Goal: Find contact information: Find contact information

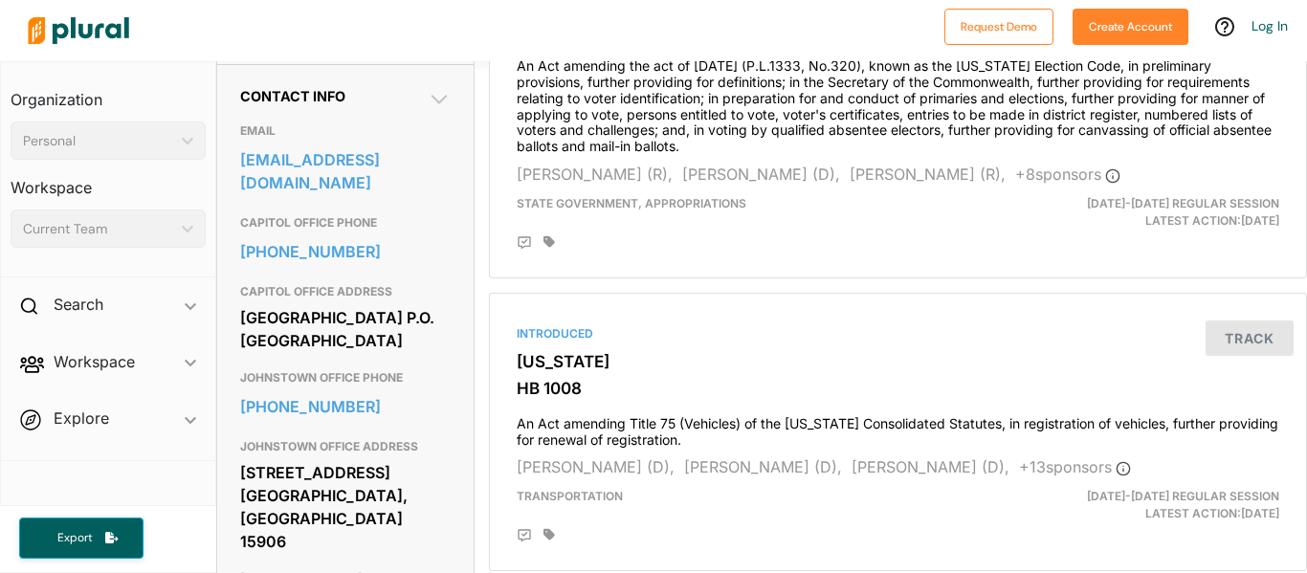
scroll to position [592, 0]
copy div "[GEOGRAPHIC_DATA] P.O. [GEOGRAPHIC_DATA]"
drag, startPoint x: 237, startPoint y: 325, endPoint x: 409, endPoint y: 372, distance: 178.5
click at [409, 372] on div "Contact Info EMAIL [EMAIL_ADDRESS][DOMAIN_NAME] CAPITOL OFFICE PHONE [PHONE_NUM…" at bounding box center [345, 400] width 256 height 668
click at [409, 357] on div "[GEOGRAPHIC_DATA] P.O. [GEOGRAPHIC_DATA]" at bounding box center [345, 331] width 210 height 52
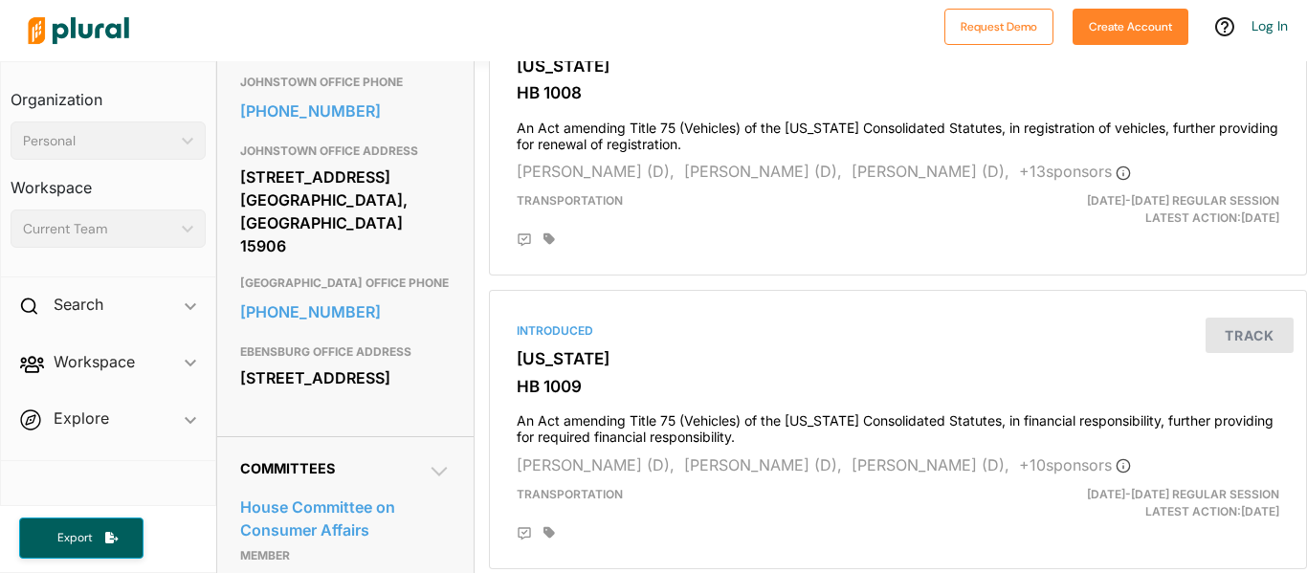
scroll to position [891, 0]
copy div "[STREET_ADDRESS] [GEOGRAPHIC_DATA], [GEOGRAPHIC_DATA] 15906"
drag, startPoint x: 240, startPoint y: 203, endPoint x: 404, endPoint y: 237, distance: 167.2
click at [404, 237] on div "[STREET_ADDRESS] [GEOGRAPHIC_DATA], [GEOGRAPHIC_DATA] 15906" at bounding box center [345, 211] width 210 height 98
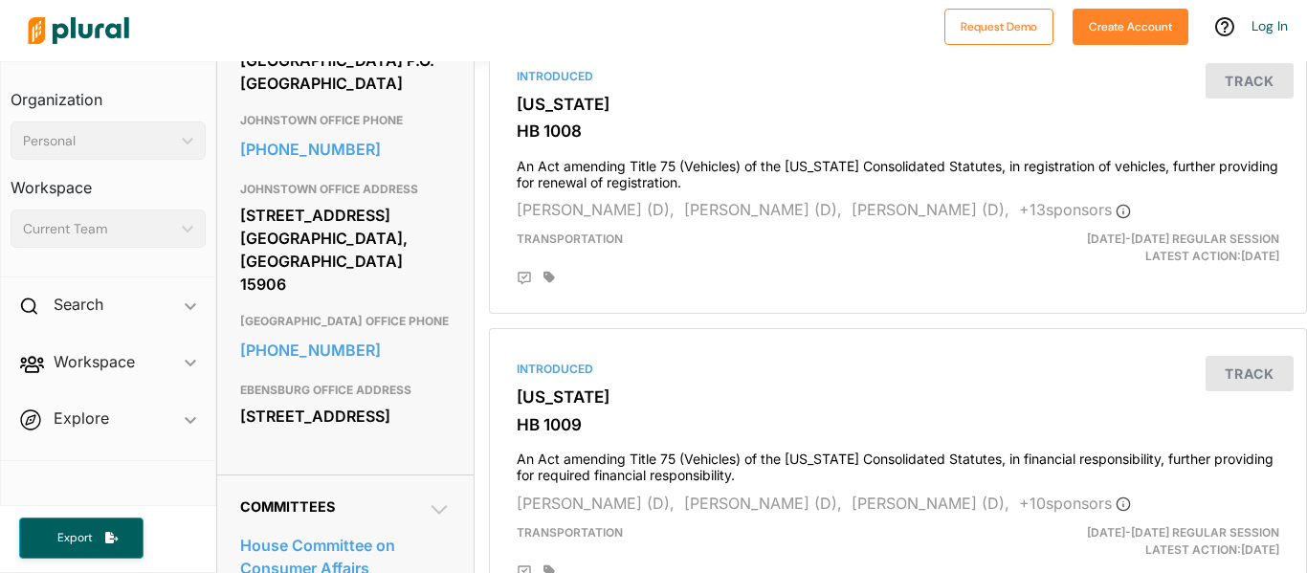
scroll to position [849, 0]
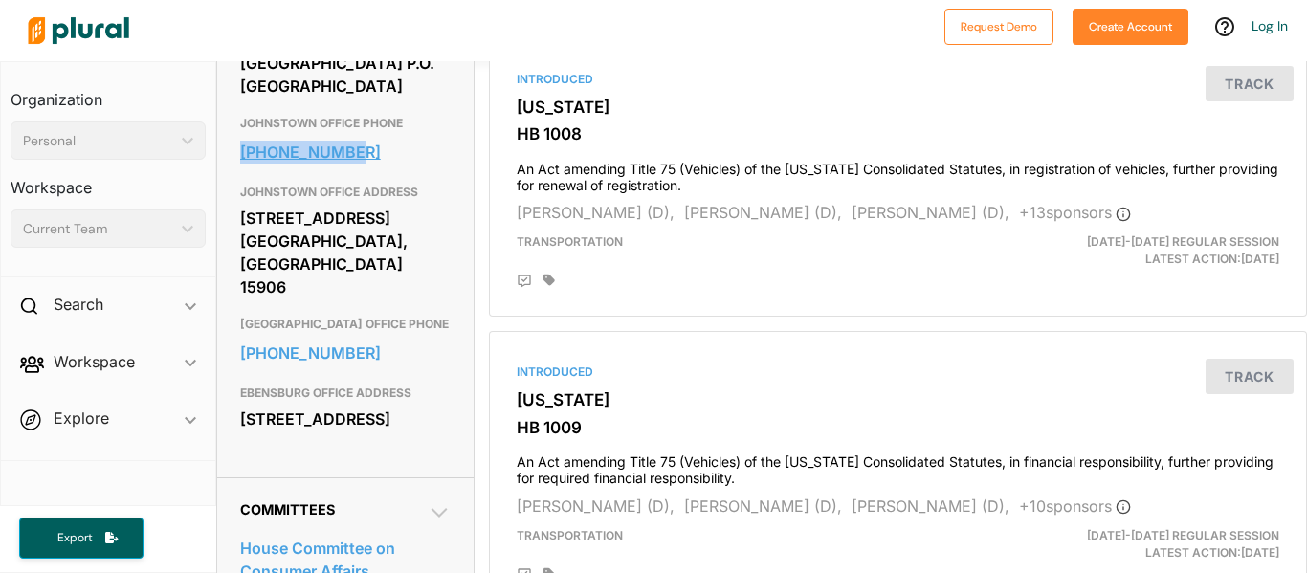
copy link "[PHONE_NUMBER]"
drag, startPoint x: 235, startPoint y: 179, endPoint x: 358, endPoint y: 182, distance: 122.5
click at [358, 182] on div "Contact Info EMAIL [EMAIL_ADDRESS][DOMAIN_NAME] CAPITOL OFFICE PHONE [PHONE_NUM…" at bounding box center [345, 144] width 256 height 668
click at [358, 166] on link "[PHONE_NUMBER]" at bounding box center [345, 152] width 210 height 29
click at [396, 135] on h3 "JOHNSTOWN OFFICE PHONE" at bounding box center [345, 123] width 210 height 23
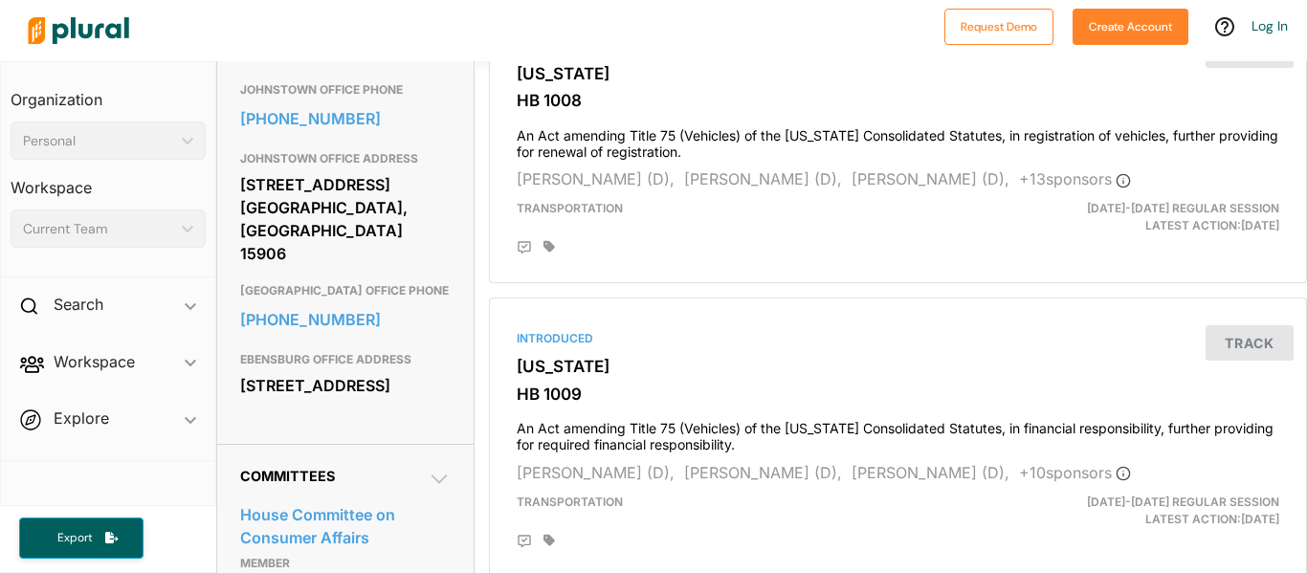
scroll to position [885, 0]
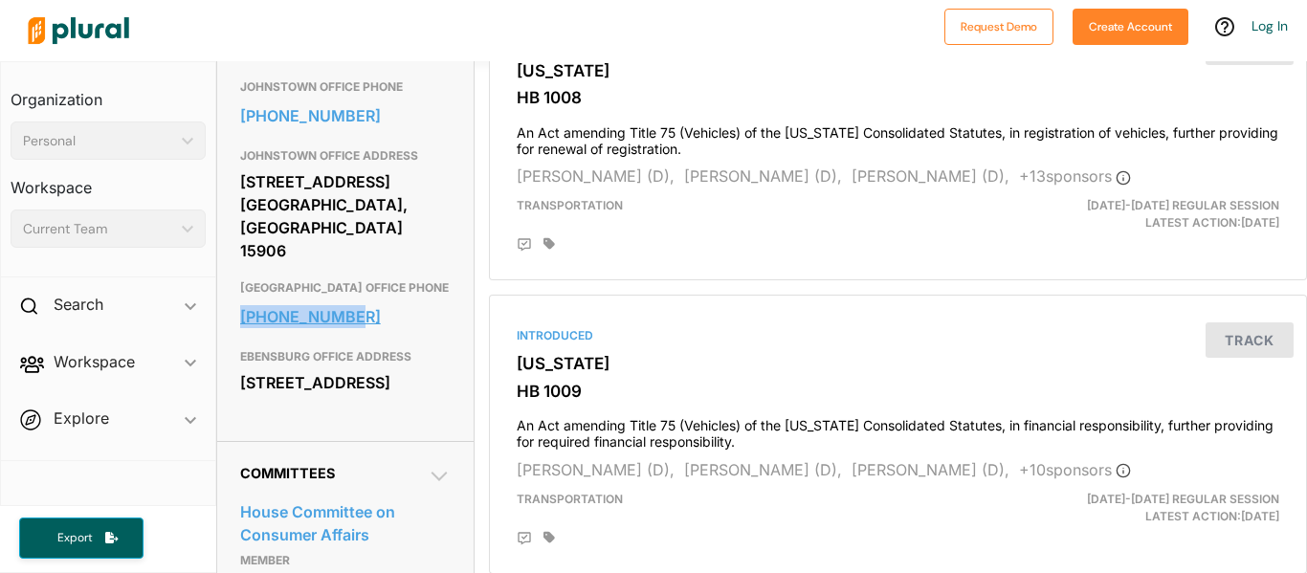
copy link "[PHONE_NUMBER]"
drag, startPoint x: 231, startPoint y: 301, endPoint x: 355, endPoint y: 296, distance: 124.5
click at [355, 296] on div "Contact Info EMAIL [EMAIL_ADDRESS][DOMAIN_NAME] CAPITOL OFFICE PHONE [PHONE_NUM…" at bounding box center [345, 107] width 256 height 668
click at [355, 302] on link "[PHONE_NUMBER]" at bounding box center [345, 316] width 210 height 29
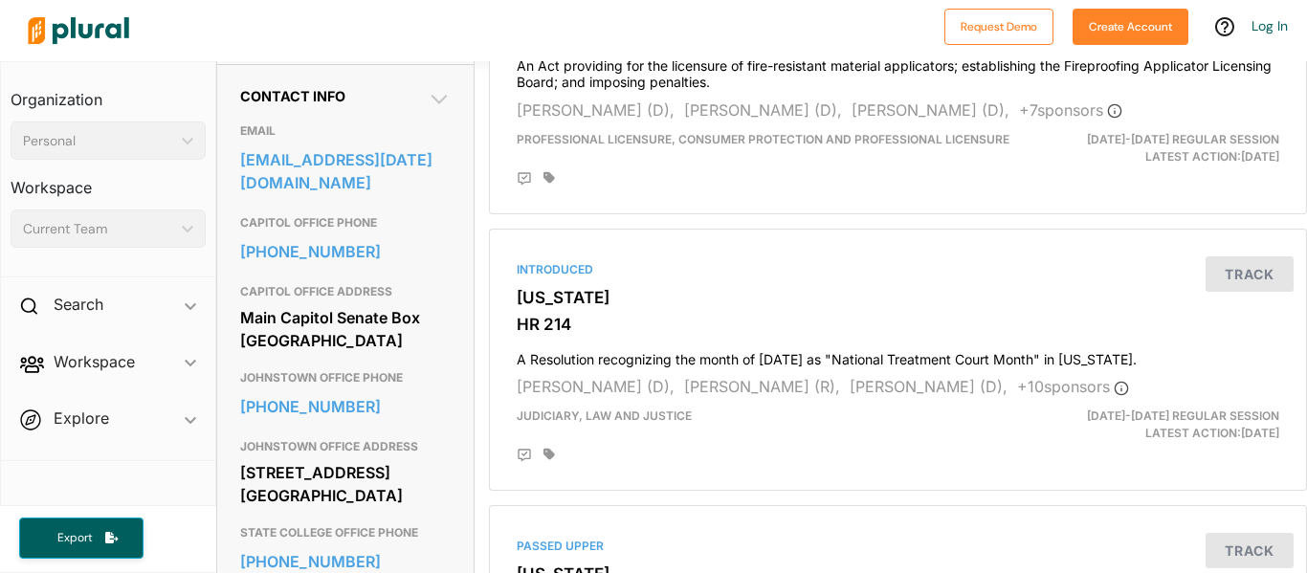
scroll to position [594, 1]
copy link "717-787-5400"
drag, startPoint x: 233, startPoint y: 255, endPoint x: 360, endPoint y: 266, distance: 126.7
click at [360, 266] on div "Contact Info EMAIL wlangerholc@pasen.gov CAPITOL OFFICE PHONE 717-787-5400 CAPI…" at bounding box center [344, 441] width 256 height 754
click at [360, 266] on link "717-787-5400" at bounding box center [344, 251] width 210 height 29
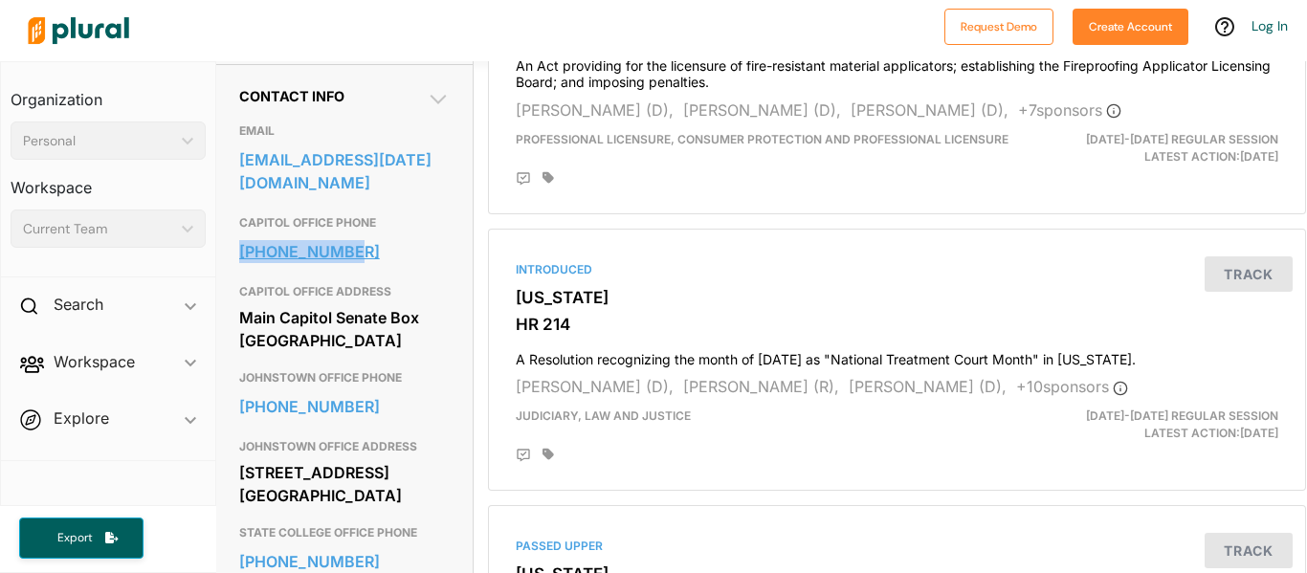
click at [350, 266] on link "717-787-5400" at bounding box center [344, 251] width 210 height 29
click at [412, 254] on link "717-787-5400" at bounding box center [344, 251] width 210 height 29
copy link "814-266-2277"
drag, startPoint x: 227, startPoint y: 436, endPoint x: 374, endPoint y: 425, distance: 147.8
click at [374, 425] on div "Contact Info EMAIL wlangerholc@pasen.gov CAPITOL OFFICE PHONE 717-787-5400 CAPI…" at bounding box center [344, 441] width 256 height 754
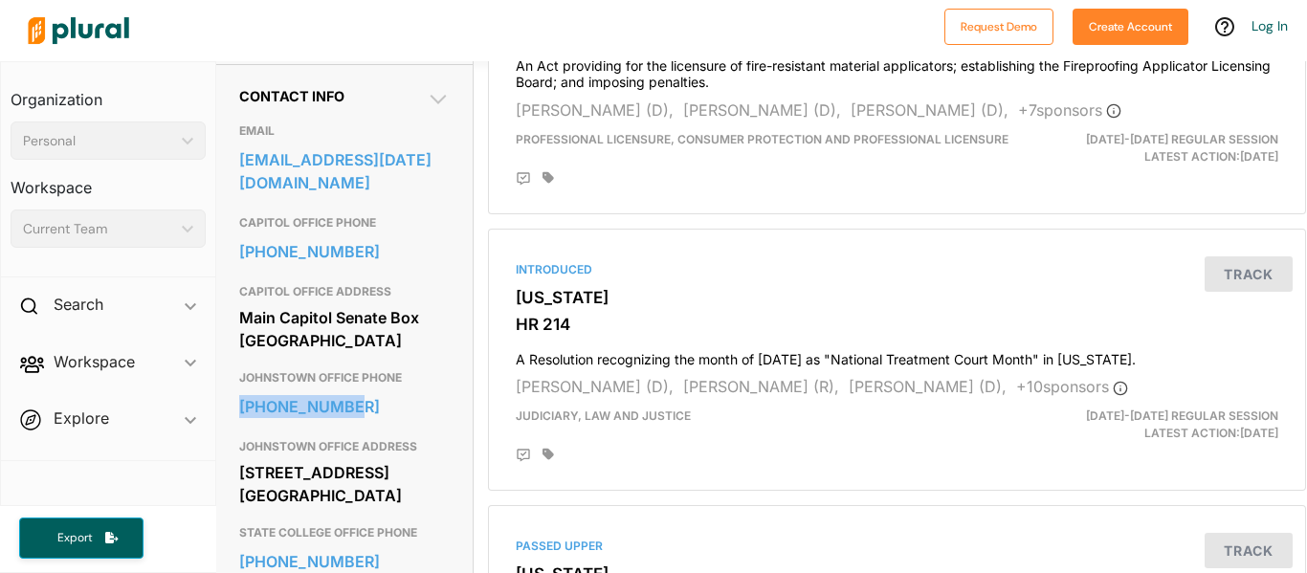
click at [374, 424] on div "814-266-2277" at bounding box center [344, 406] width 210 height 34
